Goal: Task Accomplishment & Management: Manage account settings

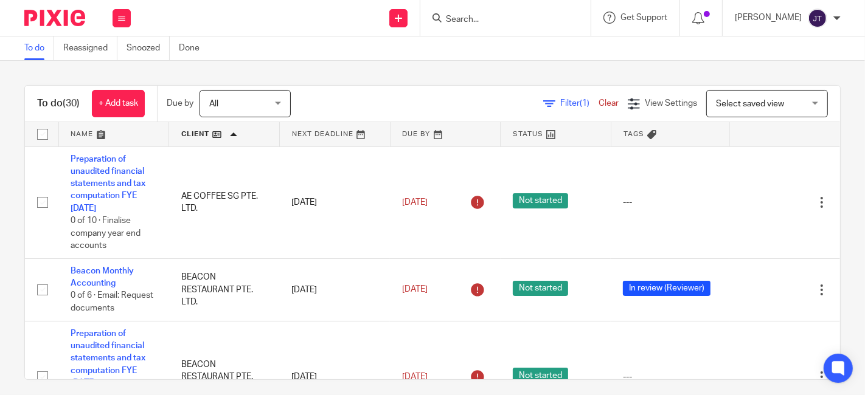
click at [362, 105] on div "Filter (1) Clear View Settings View Settings (1) Filters Clear Save Manage save…" at bounding box center [576, 103] width 528 height 27
click at [344, 58] on div "To do Reassigned Snoozed Done" at bounding box center [432, 48] width 865 height 24
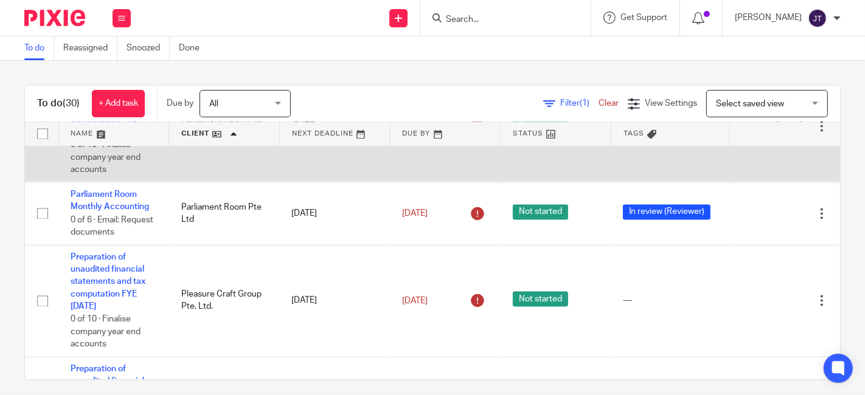
scroll to position [1621, 0]
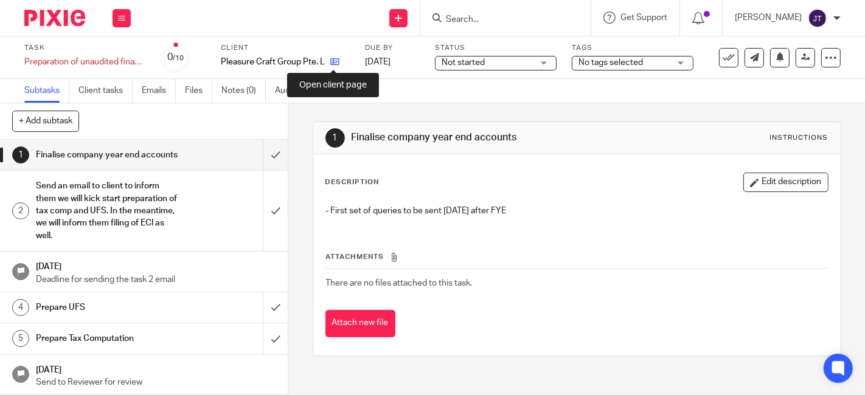
click at [331, 61] on icon at bounding box center [334, 61] width 9 height 9
click at [333, 63] on icon at bounding box center [334, 61] width 9 height 9
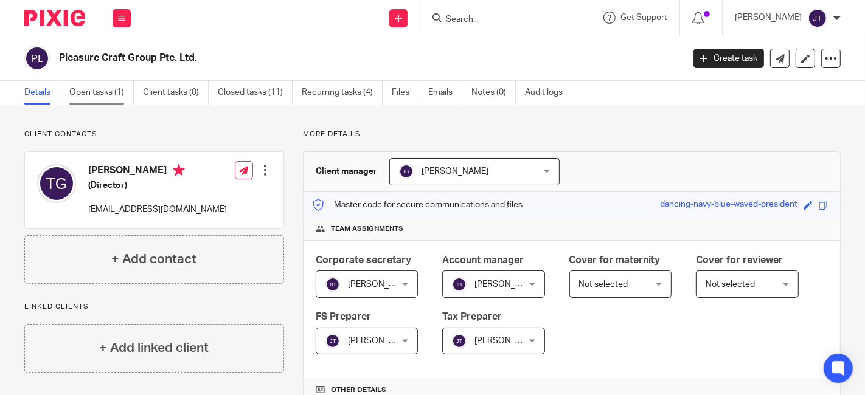
click at [111, 92] on link "Open tasks (1)" at bounding box center [101, 93] width 64 height 24
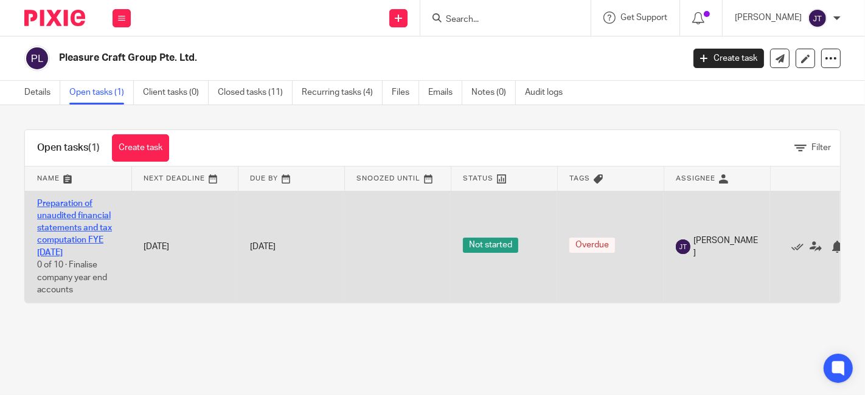
click at [79, 217] on link "Preparation of unaudited financial statements and tax computation FYE [DATE]" at bounding box center [74, 228] width 75 height 58
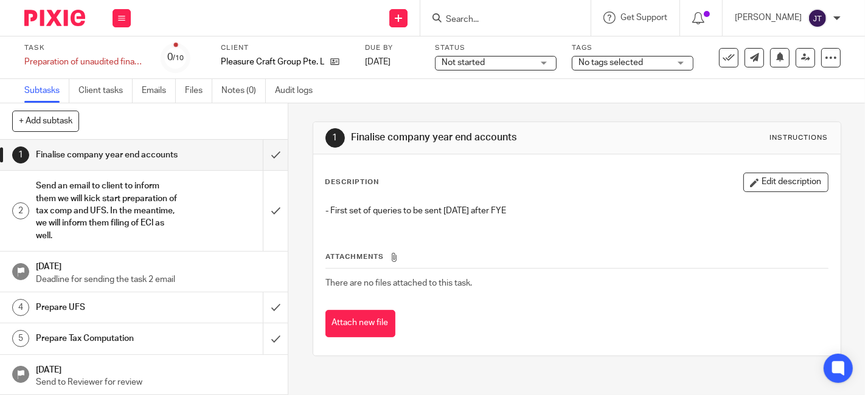
click at [522, 63] on span "Not started" at bounding box center [486, 63] width 91 height 13
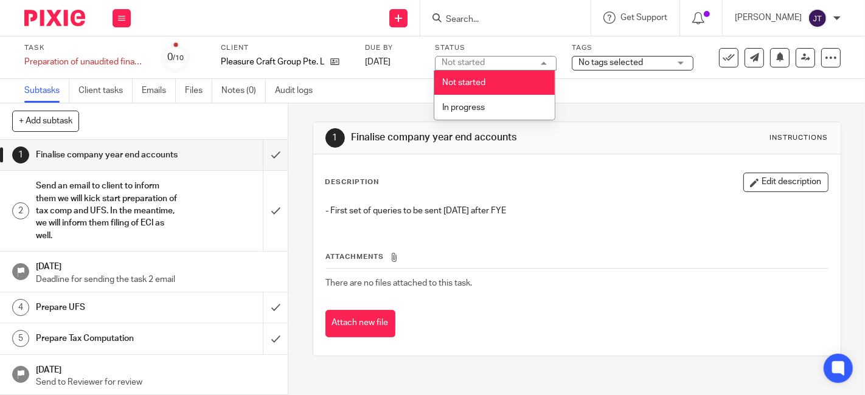
click at [623, 60] on span "No tags selected" at bounding box center [610, 62] width 64 height 9
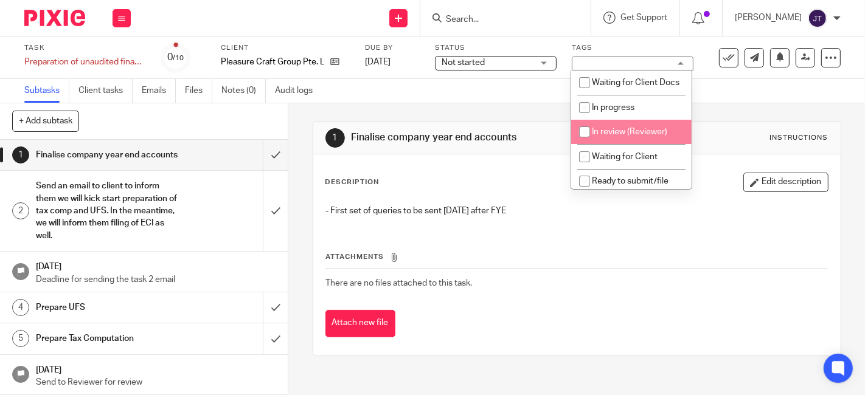
click at [582, 143] on input "checkbox" at bounding box center [584, 131] width 23 height 23
checkbox input "true"
click at [524, 99] on div "Subtasks Client tasks Emails Files Notes (0) Audit logs" at bounding box center [432, 91] width 865 height 24
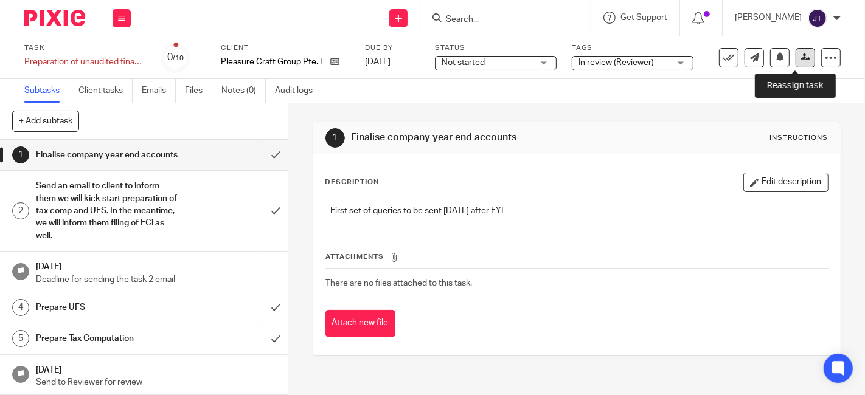
click at [801, 57] on icon at bounding box center [805, 57] width 9 height 9
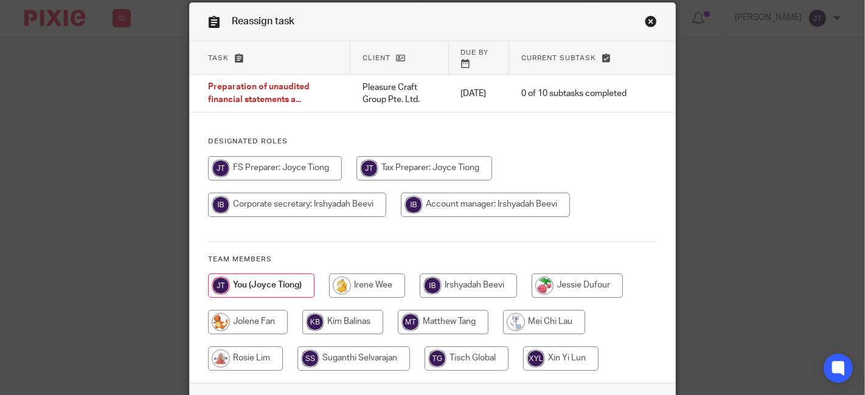
scroll to position [67, 0]
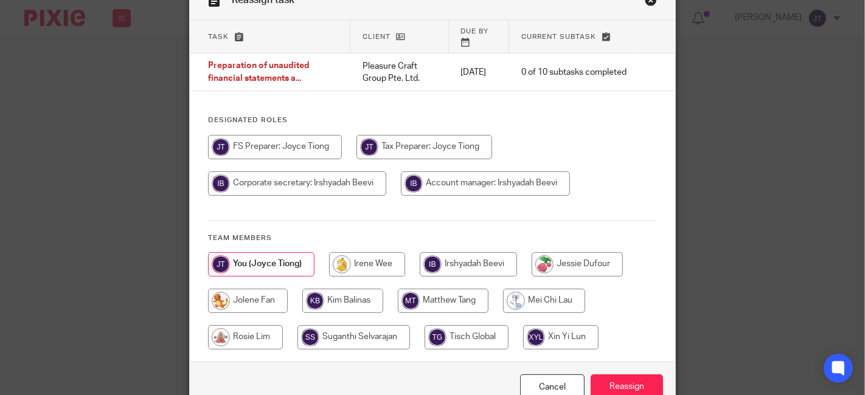
click at [420, 291] on input "radio" at bounding box center [443, 301] width 91 height 24
radio input "true"
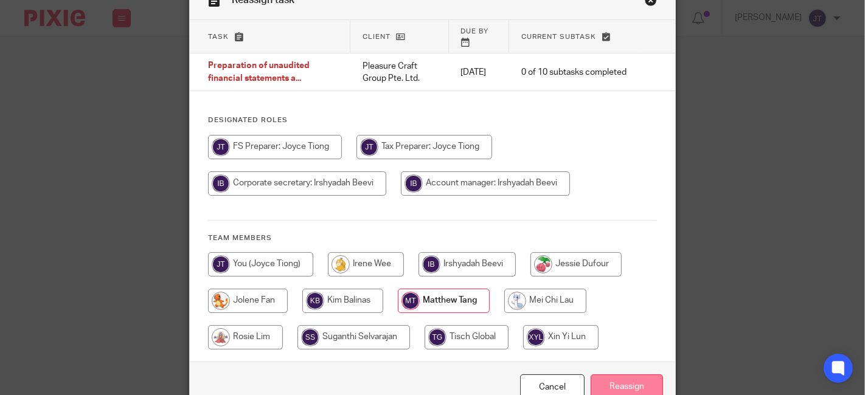
click at [630, 375] on input "Reassign" at bounding box center [626, 388] width 72 height 26
